Goal: Task Accomplishment & Management: Manage account settings

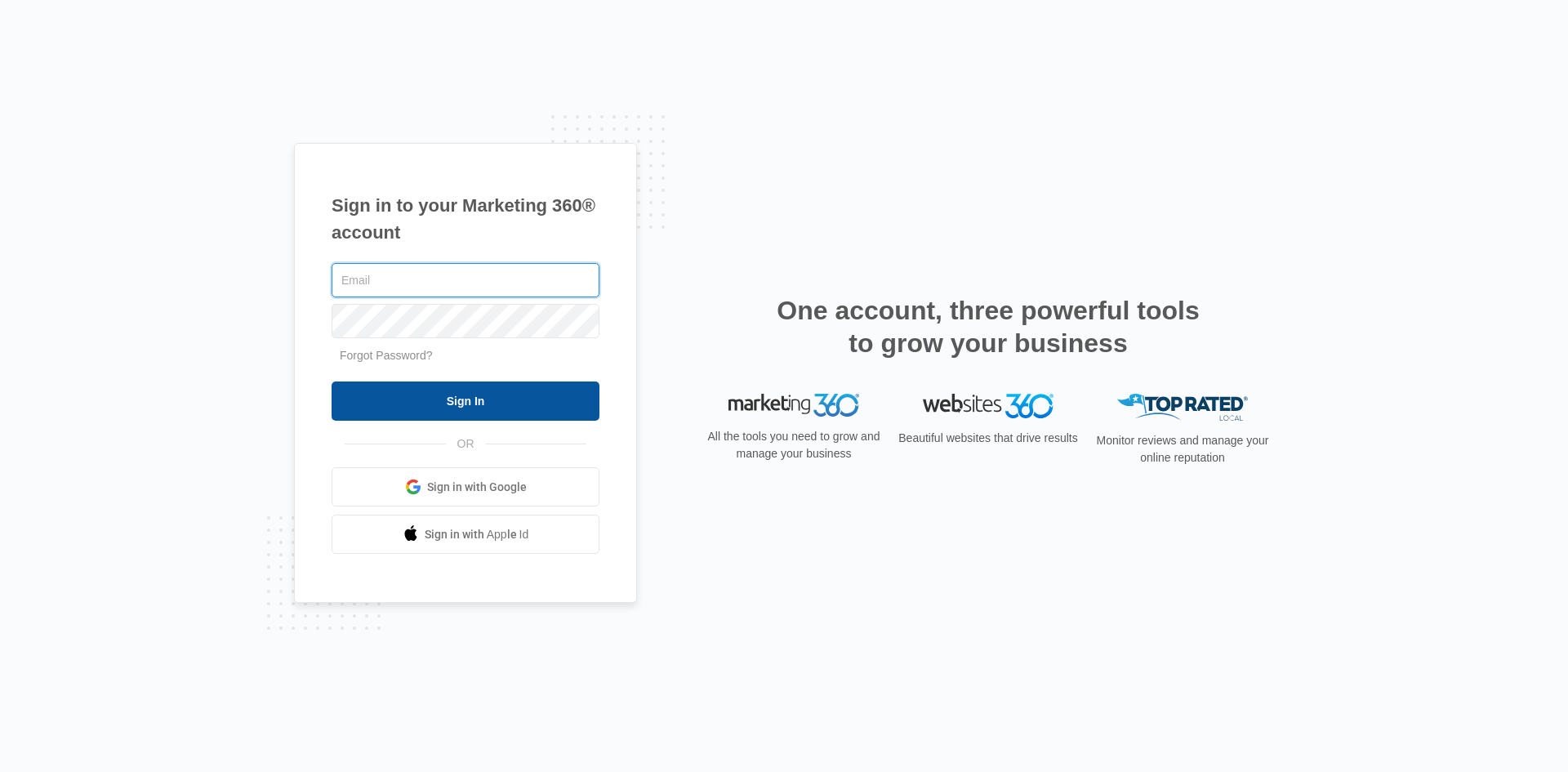
type input "[EMAIL_ADDRESS][DOMAIN_NAME]"
click at [483, 381] on form "[EMAIL_ADDRESS][DOMAIN_NAME] Forgot Password? Sign In" at bounding box center [466, 341] width 268 height 162
click at [494, 402] on input "Sign In" at bounding box center [466, 401] width 268 height 40
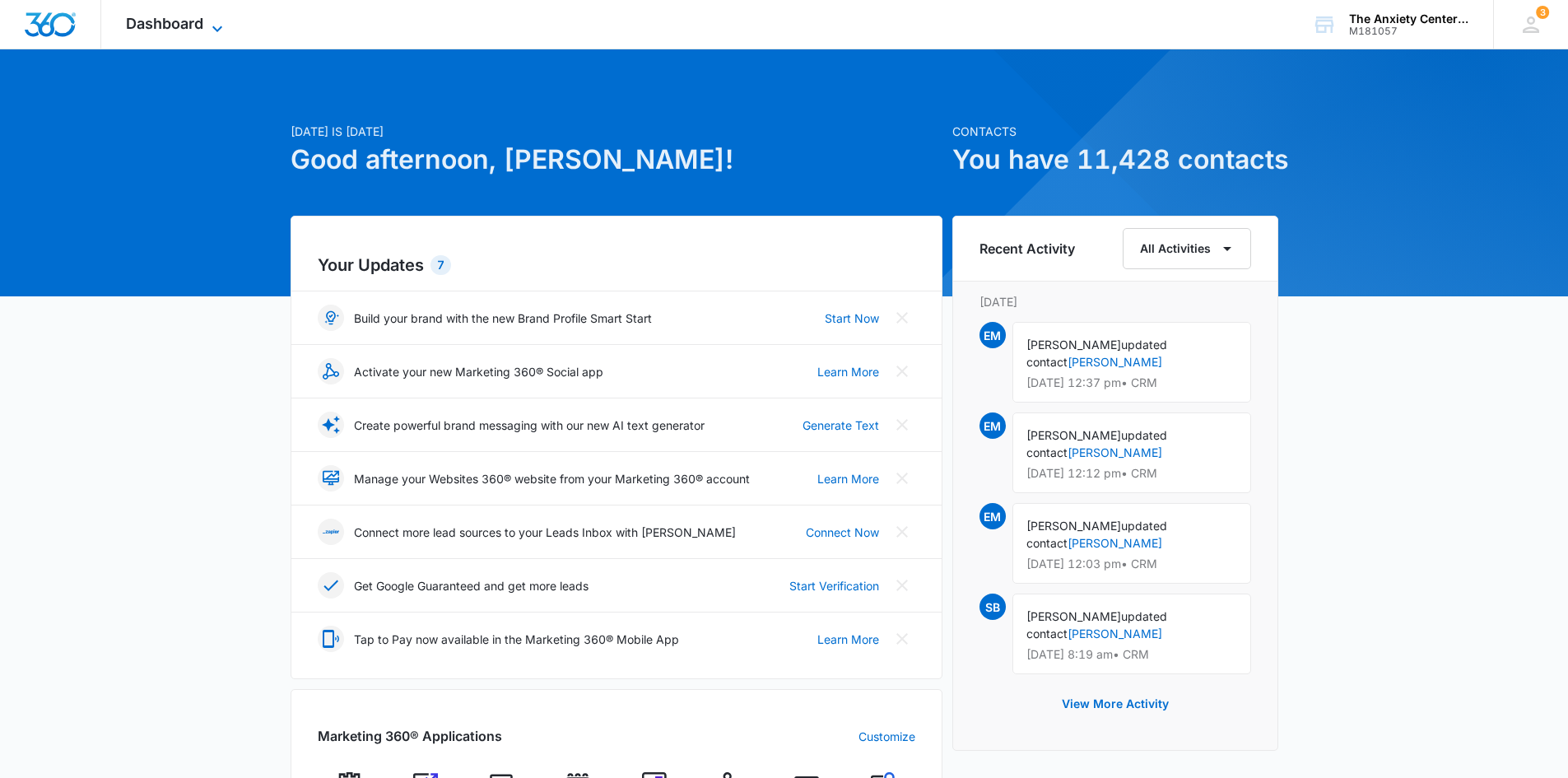
click at [187, 26] on span "Dashboard" at bounding box center [165, 23] width 78 height 18
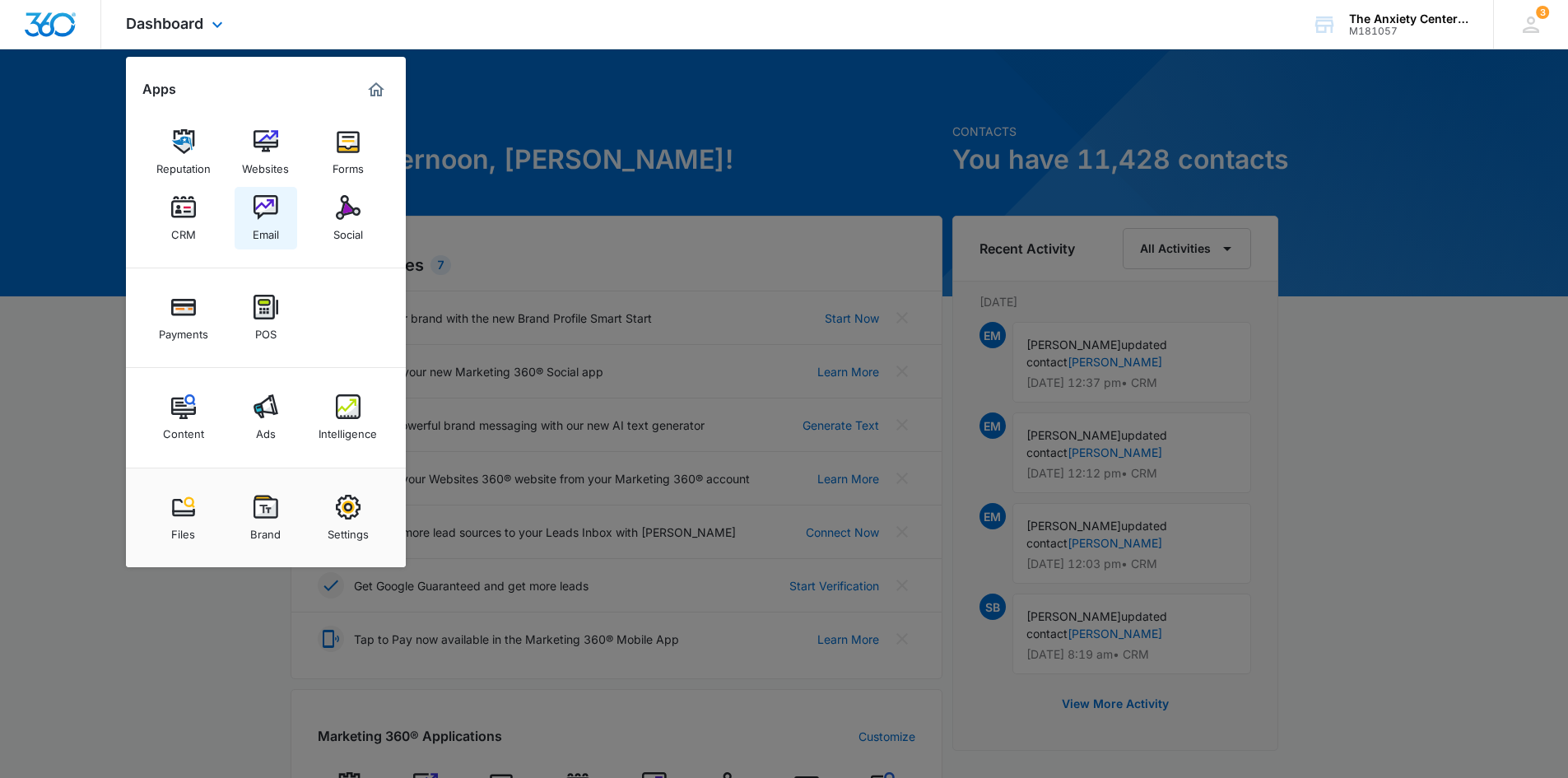
click at [255, 208] on img at bounding box center [266, 207] width 25 height 25
